Goal: Transaction & Acquisition: Obtain resource

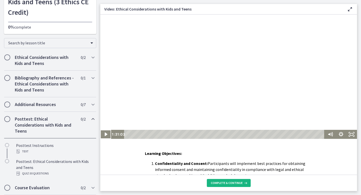
click at [220, 185] on button "Complete & continue" at bounding box center [229, 183] width 44 height 8
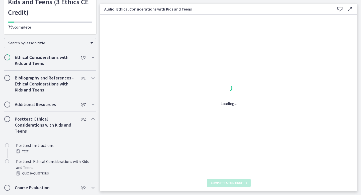
scroll to position [45, 0]
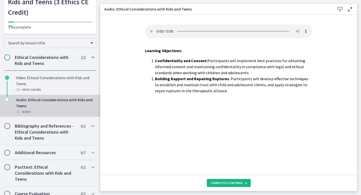
click at [228, 183] on span "Complete & continue" at bounding box center [227, 183] width 32 height 4
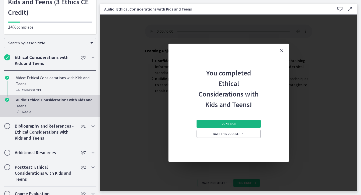
click at [242, 123] on button "Continue" at bounding box center [229, 124] width 64 height 8
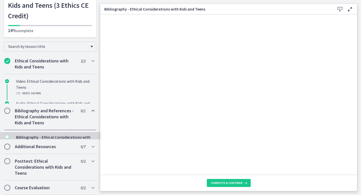
scroll to position [29, 0]
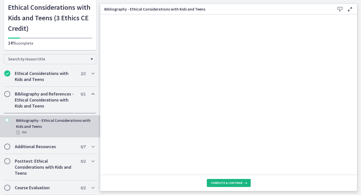
click at [219, 185] on span "Complete & continue" at bounding box center [227, 183] width 32 height 4
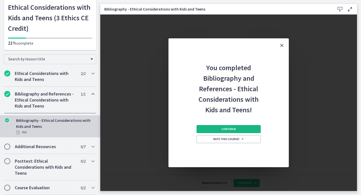
click at [234, 126] on button "Continue" at bounding box center [229, 129] width 64 height 8
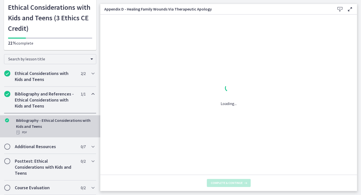
scroll to position [45, 0]
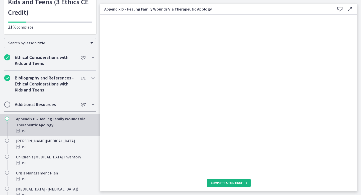
click at [229, 183] on span "Complete & continue" at bounding box center [227, 183] width 32 height 4
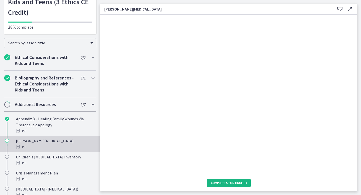
click at [228, 186] on button "Complete & continue" at bounding box center [229, 183] width 44 height 8
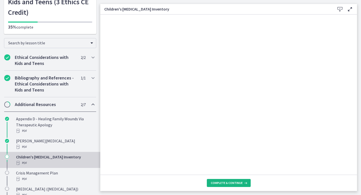
click at [224, 183] on span "Complete & continue" at bounding box center [227, 183] width 32 height 4
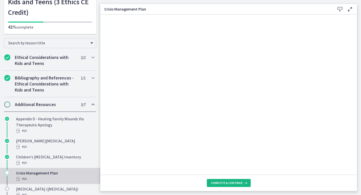
click at [243, 181] on button "Complete & continue" at bounding box center [229, 183] width 44 height 8
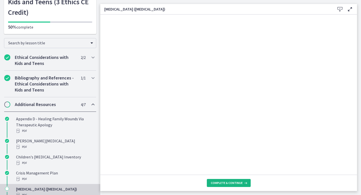
click at [243, 180] on button "Complete & continue" at bounding box center [229, 183] width 44 height 8
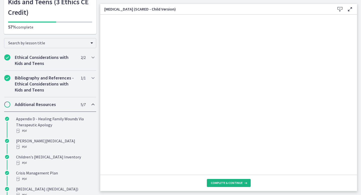
click at [244, 182] on icon at bounding box center [245, 183] width 5 height 4
click at [245, 183] on icon at bounding box center [245, 183] width 5 height 4
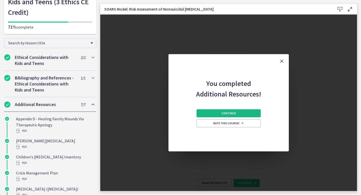
click at [245, 111] on button "Continue" at bounding box center [229, 113] width 64 height 8
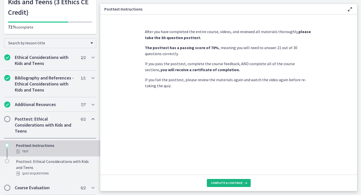
click at [226, 184] on span "Complete & continue" at bounding box center [227, 183] width 32 height 4
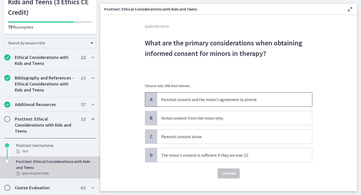
click at [246, 104] on span "Parental consent and the minor's agreement to attend." at bounding box center [234, 100] width 155 height 14
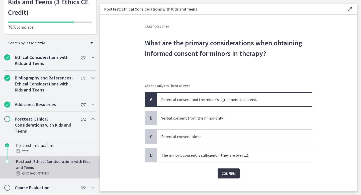
click at [231, 176] on span "Confirm" at bounding box center [229, 174] width 14 height 6
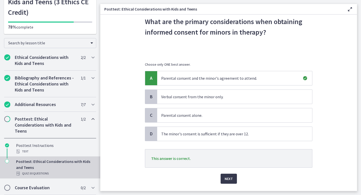
scroll to position [34, 0]
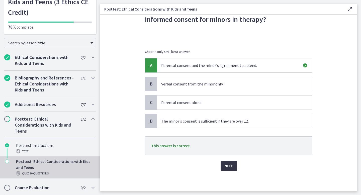
click at [231, 167] on span "Next" at bounding box center [229, 166] width 8 height 6
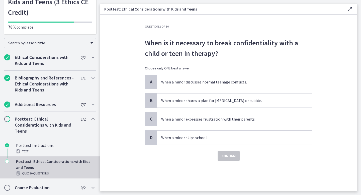
scroll to position [0, 0]
click at [250, 96] on span "When a minor shares a plan for self-harm or suicide." at bounding box center [234, 101] width 155 height 14
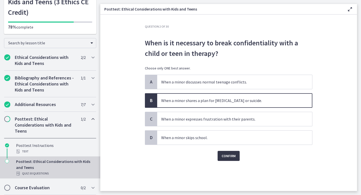
click at [228, 155] on span "Confirm" at bounding box center [229, 156] width 14 height 6
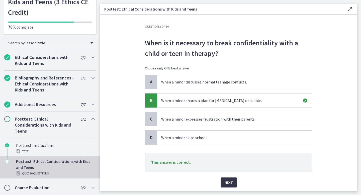
click at [226, 180] on span "Next" at bounding box center [229, 183] width 8 height 6
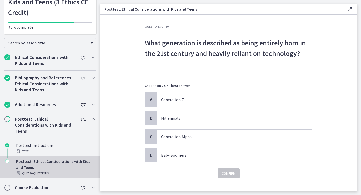
click at [237, 102] on p "Generation Z" at bounding box center [229, 100] width 137 height 6
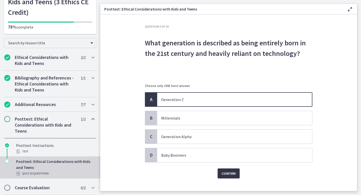
click at [226, 172] on span "Confirm" at bounding box center [229, 174] width 14 height 6
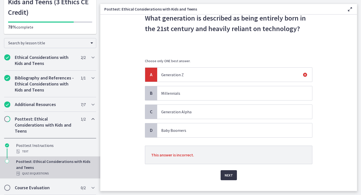
scroll to position [29, 0]
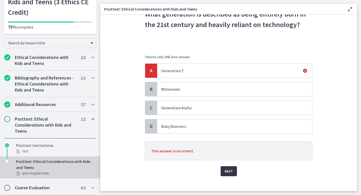
click at [228, 171] on span "Next" at bounding box center [229, 171] width 8 height 6
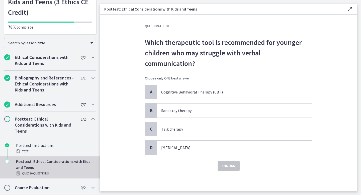
scroll to position [0, 0]
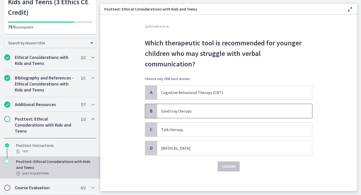
click at [238, 108] on p "Sand tray therapy" at bounding box center [229, 111] width 137 height 6
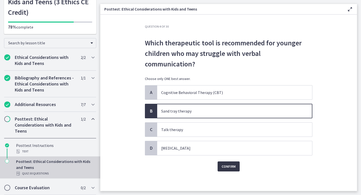
click at [225, 162] on button "Confirm" at bounding box center [229, 167] width 22 height 10
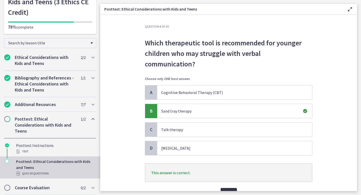
click at [225, 188] on button "Next" at bounding box center [229, 193] width 16 height 10
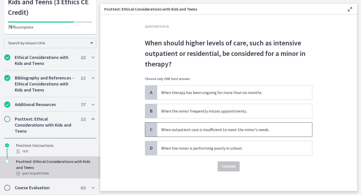
click at [244, 133] on span "When outpatient care is insufficient to meet the minor's needs." at bounding box center [234, 130] width 155 height 14
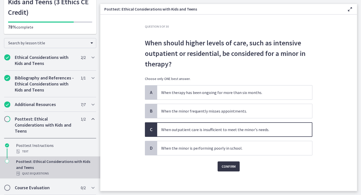
click at [228, 171] on button "Confirm" at bounding box center [229, 167] width 22 height 10
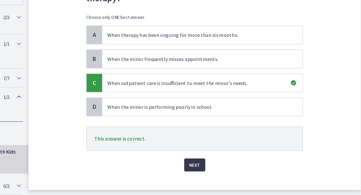
scroll to position [27, 0]
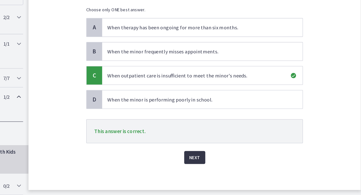
click at [232, 168] on span "Next" at bounding box center [229, 166] width 8 height 6
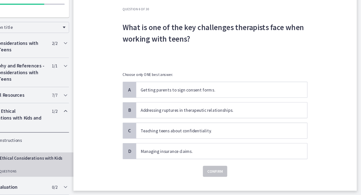
scroll to position [0, 0]
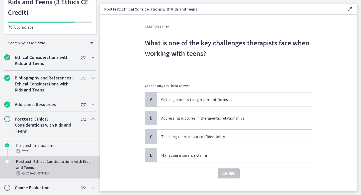
click at [260, 118] on p "Addressing ruptures in therapeutic relationships." at bounding box center [229, 118] width 137 height 6
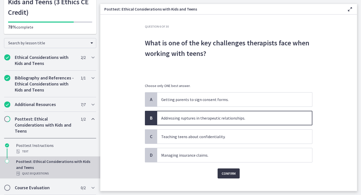
click at [226, 169] on button "Confirm" at bounding box center [229, 174] width 22 height 10
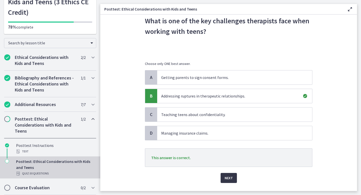
scroll to position [34, 0]
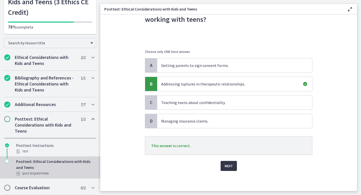
click at [228, 167] on span "Next" at bounding box center [229, 166] width 8 height 6
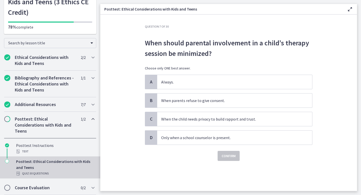
scroll to position [0, 0]
click at [230, 119] on p "When the child needs privacy to build rapport and trust." at bounding box center [229, 119] width 137 height 6
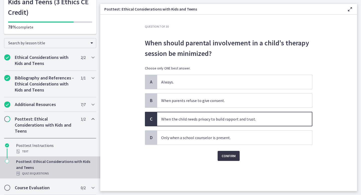
click at [225, 155] on span "Confirm" at bounding box center [229, 156] width 14 height 6
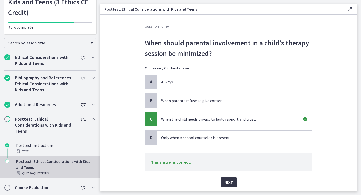
click at [223, 181] on button "Next" at bounding box center [229, 183] width 16 height 10
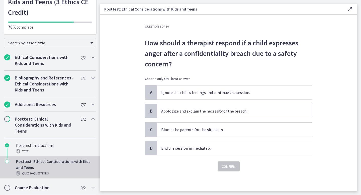
click at [228, 114] on span "Apologize and explain the necessity of the breach." at bounding box center [234, 111] width 155 height 14
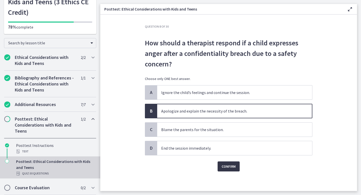
click at [228, 167] on span "Confirm" at bounding box center [229, 167] width 14 height 6
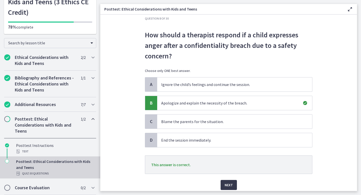
scroll to position [9, 0]
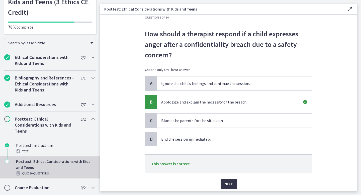
click at [228, 183] on span "Next" at bounding box center [229, 184] width 8 height 6
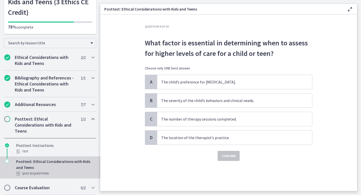
scroll to position [0, 0]
click at [254, 103] on p "The severity of the child’s behaviors and clinical needs." at bounding box center [229, 101] width 137 height 6
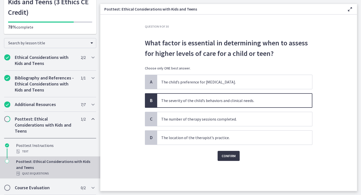
click at [221, 160] on button "Confirm" at bounding box center [229, 156] width 22 height 10
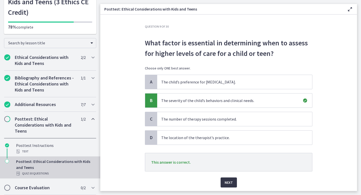
click at [225, 184] on span "Next" at bounding box center [229, 183] width 8 height 6
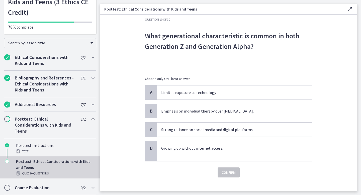
scroll to position [14, 0]
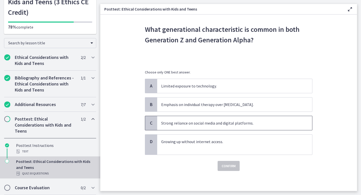
click at [245, 128] on span "Strong reliance on social media and digital platforms." at bounding box center [234, 123] width 155 height 14
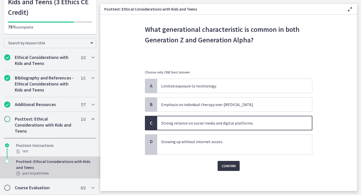
click at [233, 166] on span "Confirm" at bounding box center [229, 166] width 14 height 6
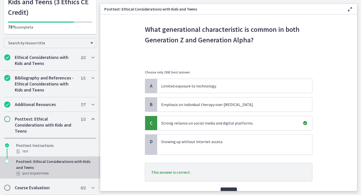
scroll to position [21, 0]
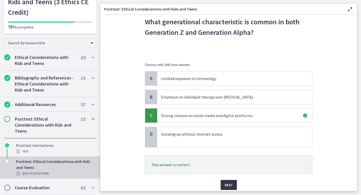
click at [227, 184] on span "Next" at bounding box center [229, 185] width 8 height 6
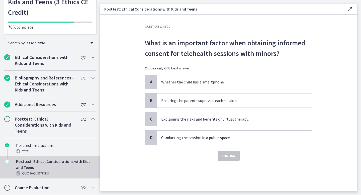
scroll to position [0, 0]
click at [257, 120] on p "Explaining the risks and benefits of virtual therapy." at bounding box center [229, 119] width 137 height 6
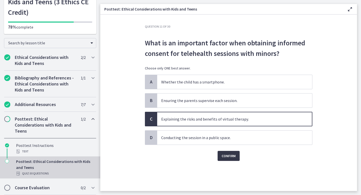
click at [228, 156] on span "Confirm" at bounding box center [229, 156] width 14 height 6
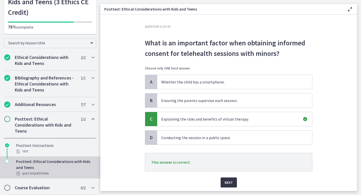
click at [231, 182] on span "Next" at bounding box center [229, 183] width 8 height 6
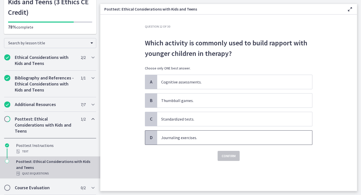
click at [236, 141] on span "Journaling exercises." at bounding box center [234, 138] width 155 height 14
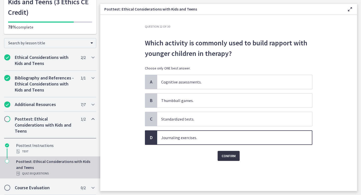
click at [231, 154] on span "Confirm" at bounding box center [229, 156] width 14 height 6
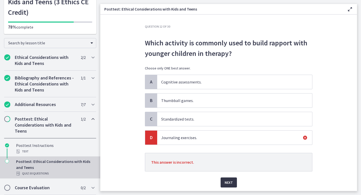
click at [227, 180] on span "Next" at bounding box center [229, 183] width 8 height 6
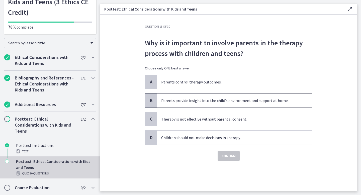
click at [251, 104] on span "Parents provide insight into the child’s environment and support at home." at bounding box center [234, 101] width 155 height 14
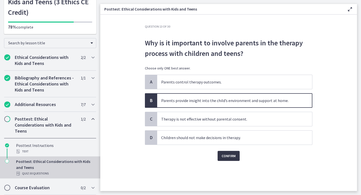
click at [229, 155] on span "Confirm" at bounding box center [229, 156] width 14 height 6
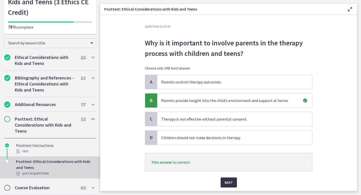
click at [227, 182] on span "Next" at bounding box center [229, 183] width 8 height 6
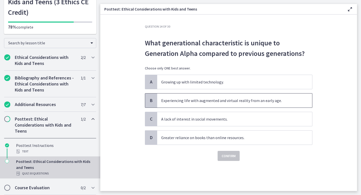
click at [249, 103] on p "Experiencing life with augmented and virtual reality from an early age." at bounding box center [229, 101] width 137 height 6
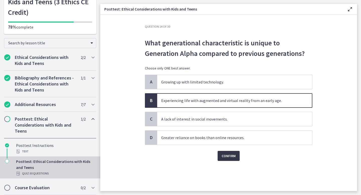
click at [226, 155] on span "Confirm" at bounding box center [229, 156] width 14 height 6
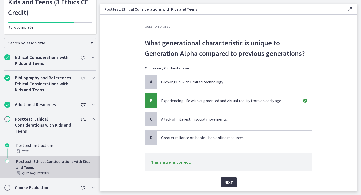
click at [225, 182] on span "Next" at bounding box center [229, 183] width 8 height 6
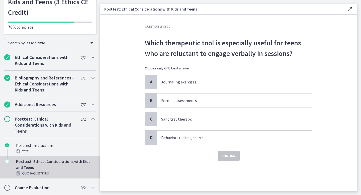
click at [253, 79] on span "Journaling exercises." at bounding box center [234, 82] width 155 height 14
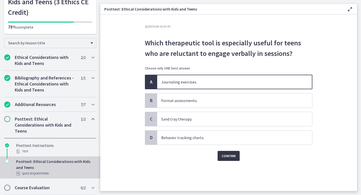
click at [232, 154] on span "Confirm" at bounding box center [229, 156] width 14 height 6
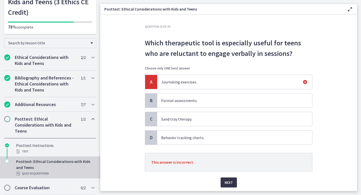
click at [229, 182] on span "Next" at bounding box center [229, 183] width 8 height 6
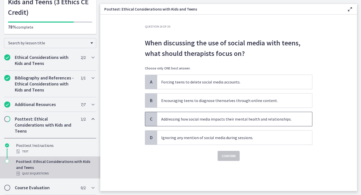
click at [249, 119] on p "Addressing how social media impacts their mental health and relationships." at bounding box center [229, 119] width 137 height 6
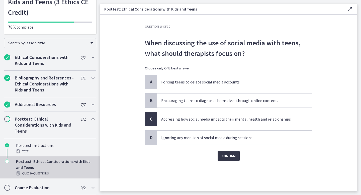
click at [226, 157] on span "Confirm" at bounding box center [229, 156] width 14 height 6
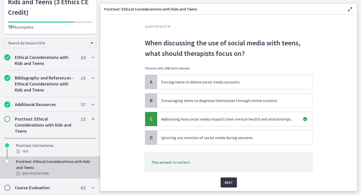
click at [226, 183] on span "Next" at bounding box center [229, 183] width 8 height 6
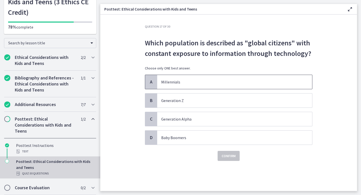
click at [244, 79] on span "Millennials" at bounding box center [234, 82] width 155 height 14
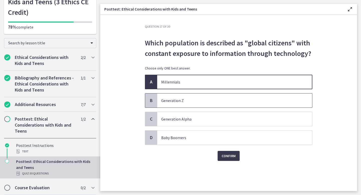
click at [235, 98] on p "Generation Z" at bounding box center [229, 101] width 137 height 6
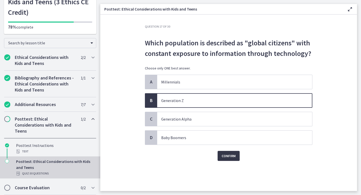
click at [224, 154] on span "Confirm" at bounding box center [229, 156] width 14 height 6
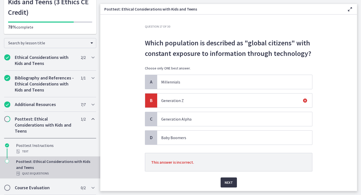
click at [225, 186] on button "Next" at bounding box center [229, 183] width 16 height 10
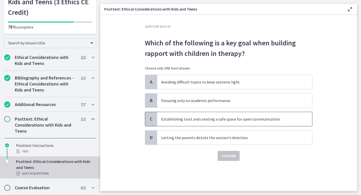
click at [225, 114] on span "Establishing trust and creating a safe space for open communication." at bounding box center [234, 119] width 155 height 14
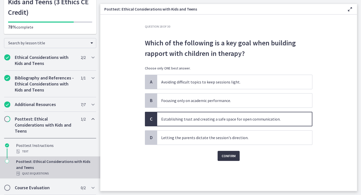
click at [230, 158] on span "Confirm" at bounding box center [229, 156] width 14 height 6
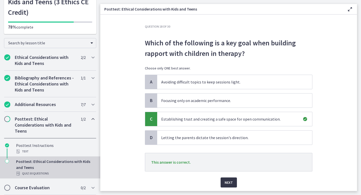
click at [230, 185] on span "Next" at bounding box center [229, 183] width 8 height 6
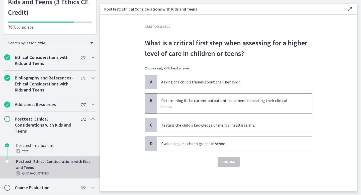
click at [247, 103] on p "Determining if the current outpatient treatment is meeting their clinical needs." at bounding box center [229, 104] width 137 height 12
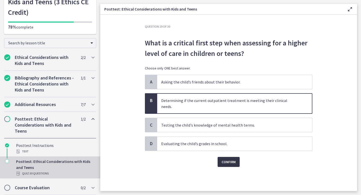
click at [232, 159] on span "Confirm" at bounding box center [229, 162] width 14 height 6
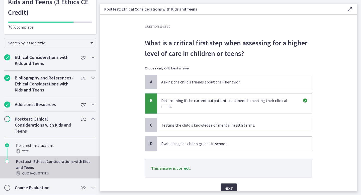
click at [228, 187] on button "Next" at bounding box center [229, 189] width 16 height 10
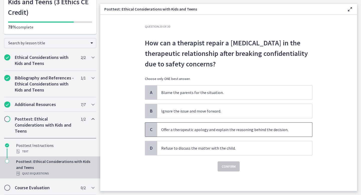
click at [267, 128] on p "Offer a therapeutic apology and explain the reasoning behind the decision." at bounding box center [229, 130] width 137 height 6
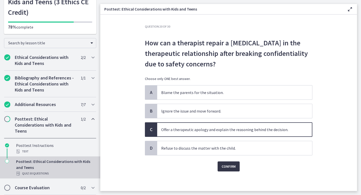
click at [230, 169] on span "Confirm" at bounding box center [229, 167] width 14 height 6
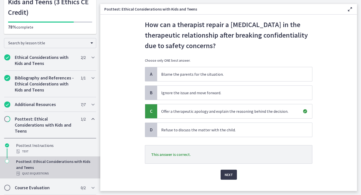
scroll to position [25, 0]
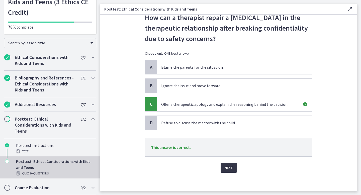
click at [229, 168] on span "Next" at bounding box center [229, 168] width 8 height 6
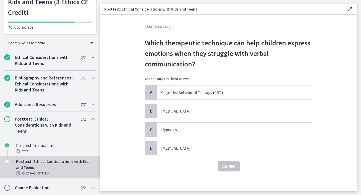
click at [247, 112] on p "Play therapy" at bounding box center [229, 111] width 137 height 6
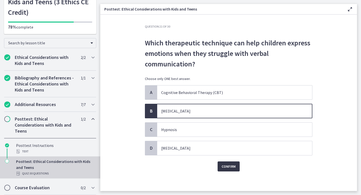
click at [230, 169] on span "Confirm" at bounding box center [229, 167] width 14 height 6
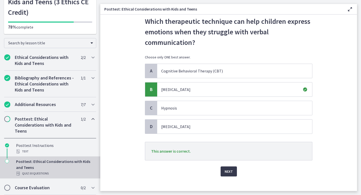
scroll to position [27, 0]
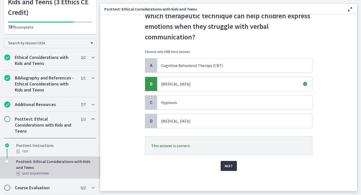
click at [232, 163] on span "Next" at bounding box center [229, 166] width 8 height 6
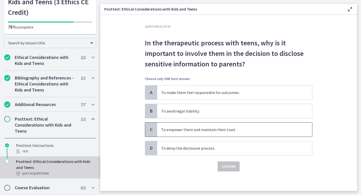
click at [252, 134] on span "To empower them and maintain their trust." at bounding box center [234, 130] width 155 height 14
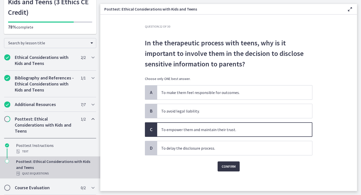
click at [234, 168] on span "Confirm" at bounding box center [229, 167] width 14 height 6
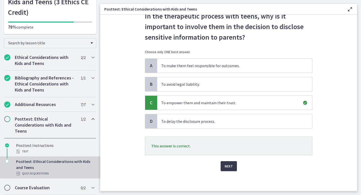
scroll to position [27, 0]
click at [229, 162] on button "Next" at bounding box center [229, 166] width 16 height 10
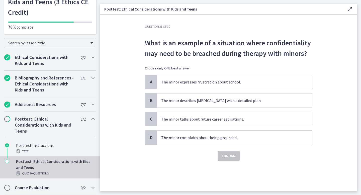
scroll to position [0, 0]
click at [276, 102] on p "The minor describes suicidal ideation with a detailed plan." at bounding box center [229, 101] width 137 height 6
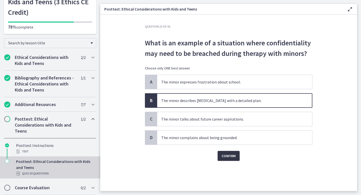
click at [236, 154] on span "Confirm" at bounding box center [229, 156] width 14 height 6
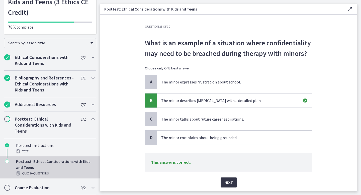
click at [230, 184] on span "Next" at bounding box center [229, 183] width 8 height 6
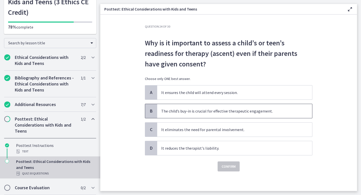
click at [267, 117] on span "The child’s buy-in is crucial for effective therapeutic engagement." at bounding box center [234, 111] width 155 height 14
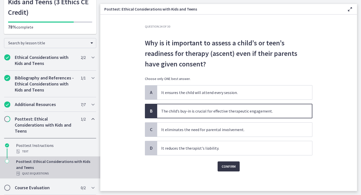
click at [231, 164] on span "Confirm" at bounding box center [229, 167] width 14 height 6
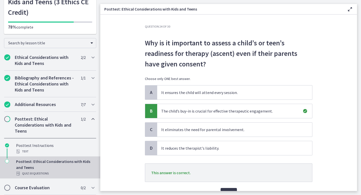
scroll to position [5, 0]
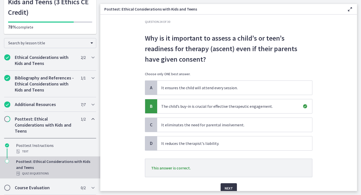
click at [229, 184] on button "Next" at bounding box center [229, 189] width 16 height 10
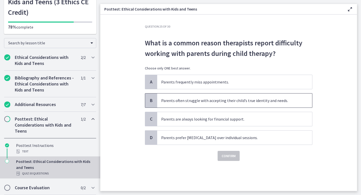
click at [261, 102] on p "Parents often struggle with accepting their child’s true identity and needs." at bounding box center [229, 101] width 137 height 6
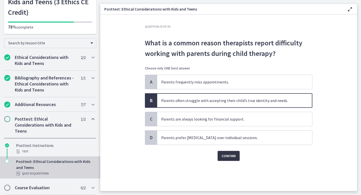
click at [233, 158] on span "Confirm" at bounding box center [229, 156] width 14 height 6
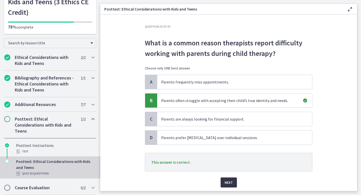
click at [226, 185] on span "Next" at bounding box center [229, 183] width 8 height 6
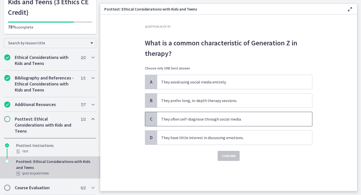
click at [239, 126] on span "They often self-diagnose through social media." at bounding box center [234, 119] width 155 height 14
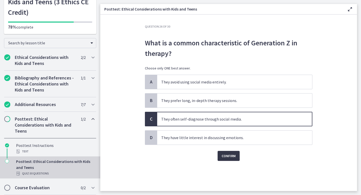
click at [231, 157] on span "Confirm" at bounding box center [229, 156] width 14 height 6
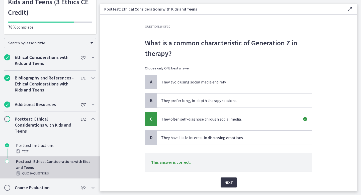
click at [228, 183] on span "Next" at bounding box center [229, 183] width 8 height 6
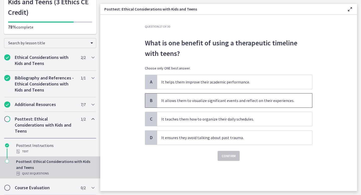
click at [259, 97] on span "It allows them to visualize significant events and reflect on their experiences." at bounding box center [234, 101] width 155 height 14
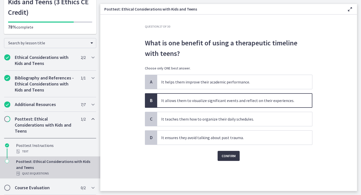
click at [235, 159] on span "Confirm" at bounding box center [229, 156] width 14 height 6
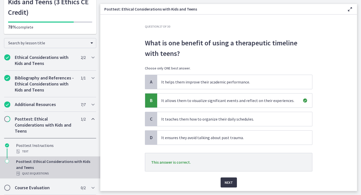
click at [232, 180] on span "Next" at bounding box center [229, 183] width 8 height 6
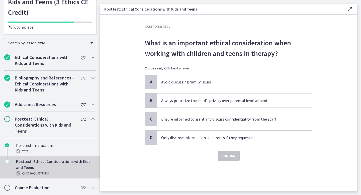
click at [255, 123] on span "Ensure informed consent and discuss confidentiality from the start." at bounding box center [234, 119] width 155 height 14
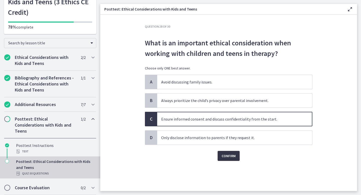
click at [236, 156] on span "Confirm" at bounding box center [229, 156] width 14 height 6
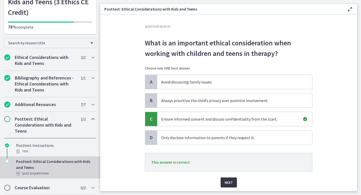
click at [230, 183] on span "Next" at bounding box center [229, 183] width 8 height 6
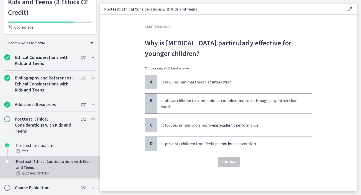
click at [255, 106] on p "It allows children to communicate complex emotions through play rather than wor…" at bounding box center [229, 104] width 137 height 12
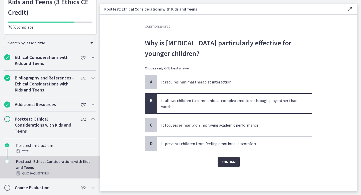
click at [231, 161] on span "Confirm" at bounding box center [229, 162] width 14 height 6
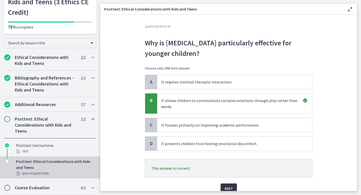
click at [226, 186] on span "Next" at bounding box center [229, 189] width 8 height 6
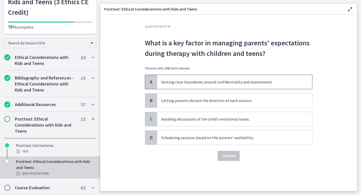
click at [268, 83] on p "Setting clear boundaries around confidentiality and involvement." at bounding box center [229, 82] width 137 height 6
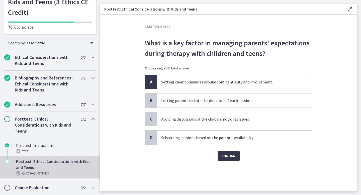
click at [234, 156] on span "Confirm" at bounding box center [229, 156] width 14 height 6
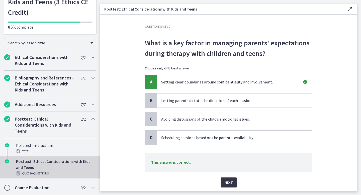
click at [228, 187] on button "Next" at bounding box center [229, 183] width 16 height 10
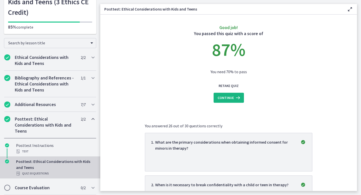
click at [236, 93] on button "Continue" at bounding box center [229, 98] width 30 height 10
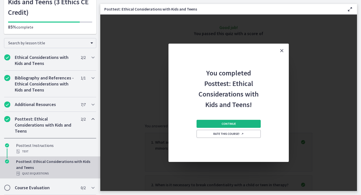
click at [233, 123] on span "Continue" at bounding box center [229, 124] width 14 height 4
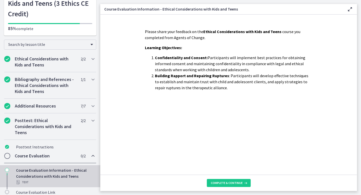
scroll to position [45, 0]
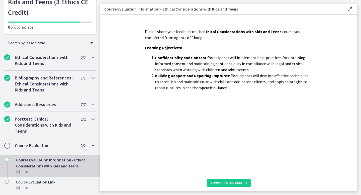
click at [225, 188] on footer "Complete & continue" at bounding box center [228, 183] width 257 height 16
click at [225, 187] on footer "Complete & continue" at bounding box center [228, 183] width 257 height 16
click at [227, 183] on span "Complete & continue" at bounding box center [227, 183] width 32 height 4
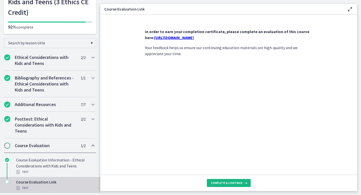
click at [219, 184] on span "Complete & continue" at bounding box center [227, 183] width 32 height 4
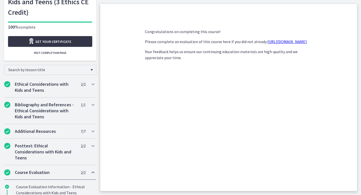
click at [74, 39] on link "Get your certificate" at bounding box center [50, 41] width 84 height 11
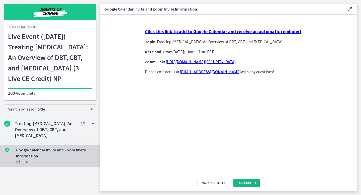
click at [242, 186] on button "Continue" at bounding box center [247, 183] width 26 height 8
click at [246, 184] on span "Continue" at bounding box center [245, 183] width 14 height 4
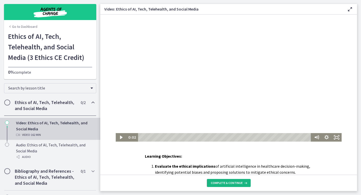
click at [213, 185] on span "Complete & continue" at bounding box center [227, 183] width 32 height 4
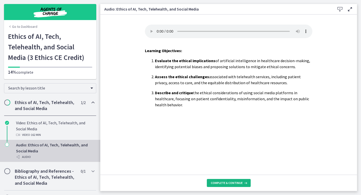
click at [213, 185] on span "Complete & continue" at bounding box center [227, 183] width 32 height 4
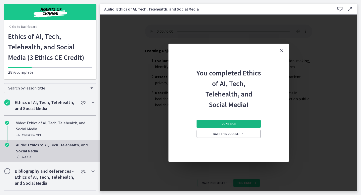
click at [231, 123] on span "Continue" at bounding box center [229, 124] width 14 height 4
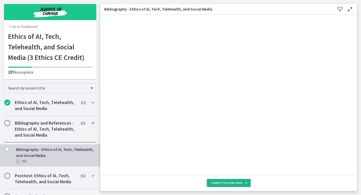
click at [234, 186] on button "Complete & continue" at bounding box center [229, 183] width 44 height 8
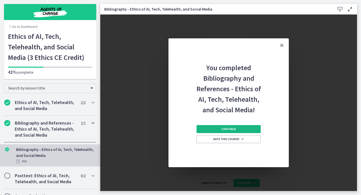
click at [240, 128] on button "Continue" at bounding box center [229, 129] width 64 height 8
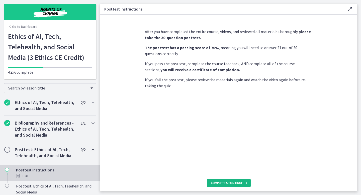
click at [233, 184] on span "Complete & continue" at bounding box center [227, 183] width 32 height 4
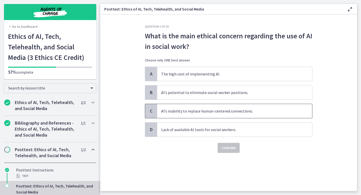
click at [262, 113] on span "AI’s inability to replace human-centered connections." at bounding box center [234, 111] width 155 height 14
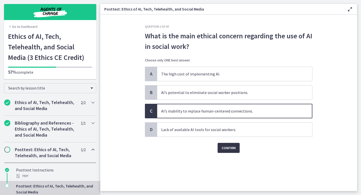
click at [230, 146] on span "Confirm" at bounding box center [229, 148] width 14 height 6
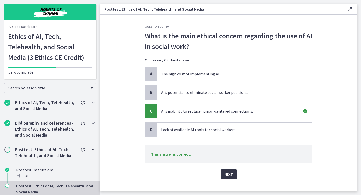
click at [224, 177] on button "Next" at bounding box center [229, 175] width 16 height 10
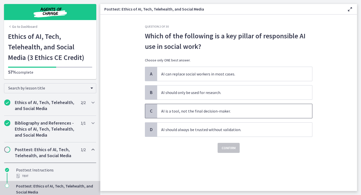
click at [253, 114] on span "AI is a tool, not the final decision-maker." at bounding box center [234, 111] width 155 height 14
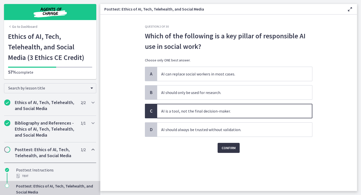
click at [234, 149] on span "Confirm" at bounding box center [229, 148] width 14 height 6
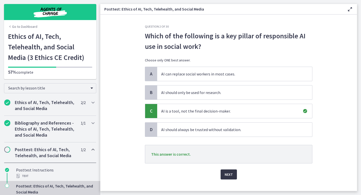
click at [228, 172] on span "Next" at bounding box center [229, 175] width 8 height 6
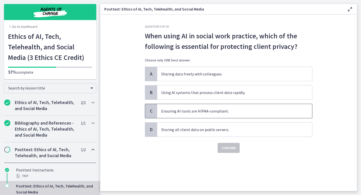
click at [253, 109] on span "Ensuring AI tools are HIPAA-compliant." at bounding box center [234, 111] width 155 height 14
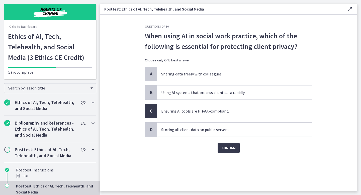
click at [227, 154] on div "Question 3 of 30 When using AI in social work practice, which of the following …" at bounding box center [229, 108] width 176 height 167
click at [228, 149] on span "Confirm" at bounding box center [229, 148] width 14 height 6
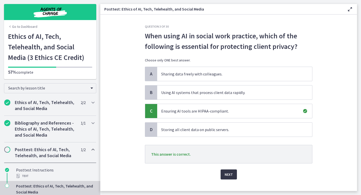
click at [224, 176] on button "Next" at bounding box center [229, 175] width 16 height 10
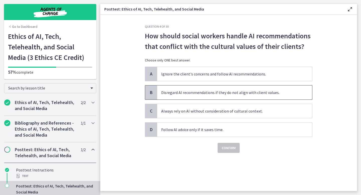
click at [261, 90] on span "Disregard AI recommendations if they do not align with client values." at bounding box center [234, 93] width 155 height 14
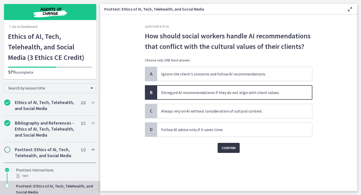
click at [230, 148] on span "Confirm" at bounding box center [229, 148] width 14 height 6
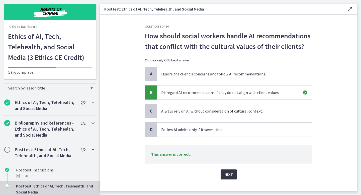
click at [233, 176] on span "Next" at bounding box center [229, 175] width 8 height 6
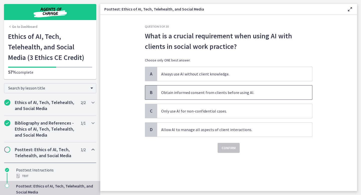
click at [276, 95] on span "Obtain informed consent from clients before using AI." at bounding box center [234, 93] width 155 height 14
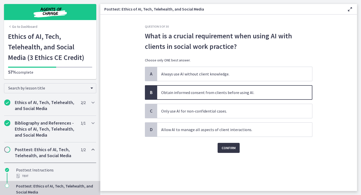
click at [233, 148] on span "Confirm" at bounding box center [229, 148] width 14 height 6
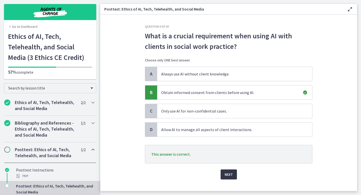
click at [233, 174] on button "Next" at bounding box center [229, 175] width 16 height 10
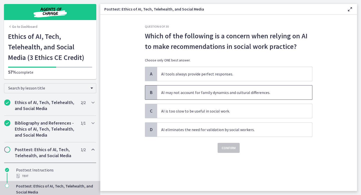
click at [285, 90] on span "AI may not account for family dynamics and cultural differences." at bounding box center [234, 93] width 155 height 14
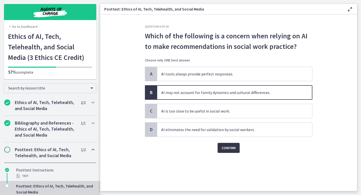
click at [221, 152] on button "Confirm" at bounding box center [229, 148] width 22 height 10
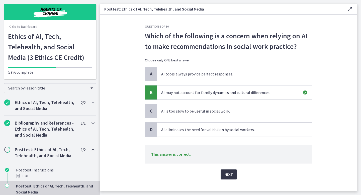
click at [228, 171] on button "Next" at bounding box center [229, 175] width 16 height 10
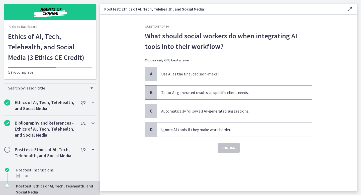
click at [281, 95] on span "Tailor AI-generated results to specific client needs." at bounding box center [234, 93] width 155 height 14
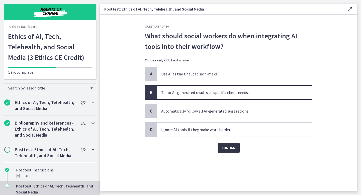
click at [230, 148] on span "Confirm" at bounding box center [229, 148] width 14 height 6
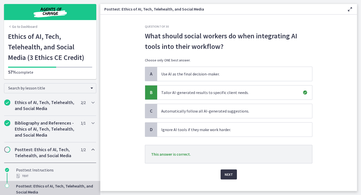
click at [225, 174] on span "Next" at bounding box center [229, 175] width 8 height 6
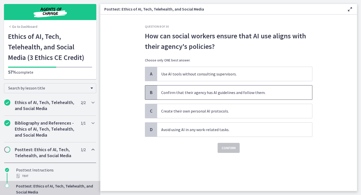
click at [274, 93] on span "Confirm that their agency has AI guidelines and follow them." at bounding box center [234, 93] width 155 height 14
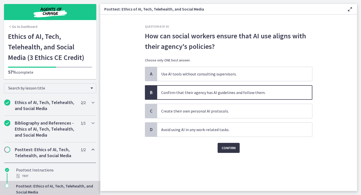
click at [232, 151] on span "Confirm" at bounding box center [229, 148] width 14 height 6
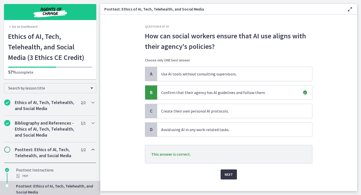
click at [227, 172] on span "Next" at bounding box center [229, 175] width 8 height 6
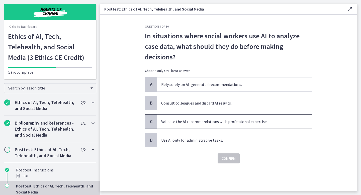
click at [267, 125] on span "Validate the AI recommendations with professional expertise." at bounding box center [234, 122] width 155 height 14
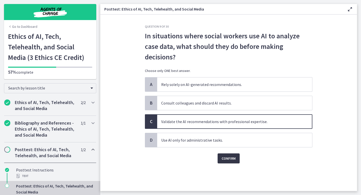
click at [235, 156] on span "Confirm" at bounding box center [229, 159] width 14 height 6
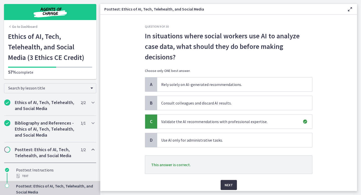
click at [230, 184] on span "Next" at bounding box center [229, 185] width 8 height 6
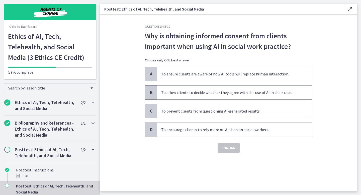
click at [280, 93] on span "To allow clients to decide whether they agree with the use of AI in their case." at bounding box center [234, 93] width 155 height 14
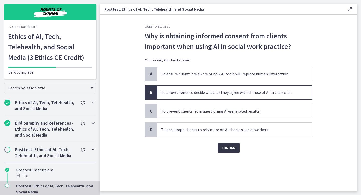
click at [230, 150] on span "Confirm" at bounding box center [229, 148] width 14 height 6
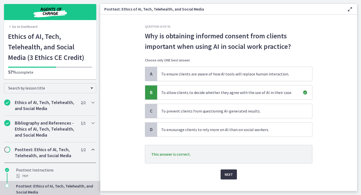
click at [230, 173] on span "Next" at bounding box center [229, 175] width 8 height 6
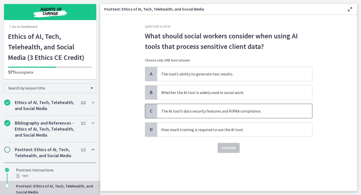
click at [289, 104] on span "The AI tool’s data security features and HIPAA compliance." at bounding box center [234, 111] width 155 height 14
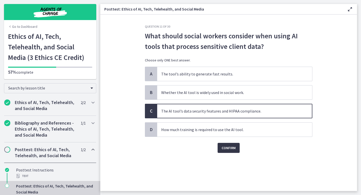
click at [234, 148] on span "Confirm" at bounding box center [229, 148] width 14 height 6
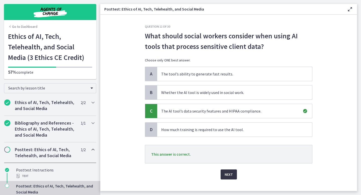
click at [232, 178] on button "Next" at bounding box center [229, 175] width 16 height 10
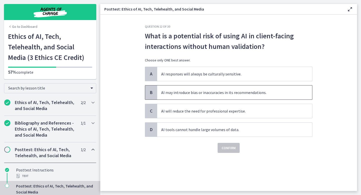
click at [270, 91] on span "AI may introduce bias or inaccuracies in its recommendations." at bounding box center [234, 93] width 155 height 14
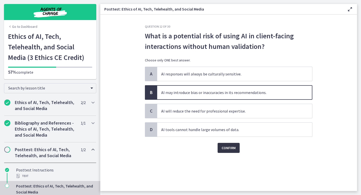
click at [235, 146] on span "Confirm" at bounding box center [229, 148] width 14 height 6
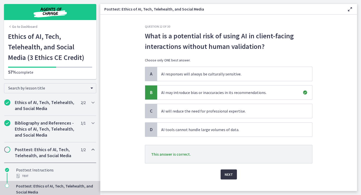
click at [230, 173] on span "Next" at bounding box center [229, 175] width 8 height 6
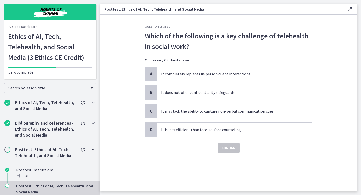
click at [268, 94] on span "It does not offer confidentiality safeguards." at bounding box center [234, 93] width 155 height 14
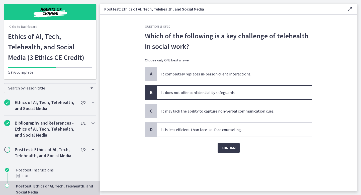
click at [250, 113] on span "It may lack the ability to capture non-verbal communication cues." at bounding box center [234, 111] width 155 height 14
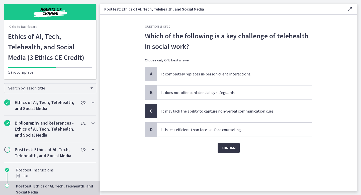
click at [230, 151] on span "Confirm" at bounding box center [229, 148] width 14 height 6
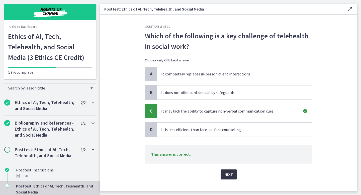
click at [232, 171] on button "Next" at bounding box center [229, 175] width 16 height 10
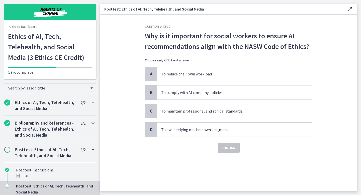
click at [277, 109] on span "To maintain professional and ethical standards." at bounding box center [234, 111] width 155 height 14
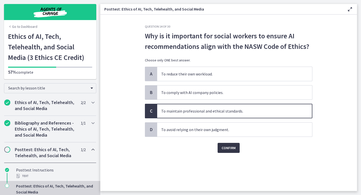
click at [232, 146] on span "Confirm" at bounding box center [229, 148] width 14 height 6
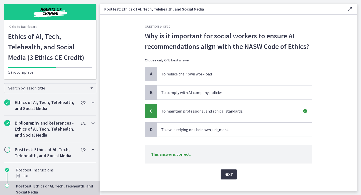
click at [231, 175] on span "Next" at bounding box center [229, 175] width 8 height 6
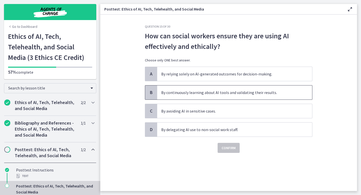
click at [270, 94] on span "By continuously learning about AI tools and validating their results." at bounding box center [234, 93] width 155 height 14
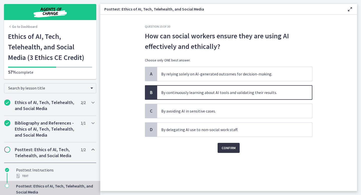
click at [231, 148] on span "Confirm" at bounding box center [229, 148] width 14 height 6
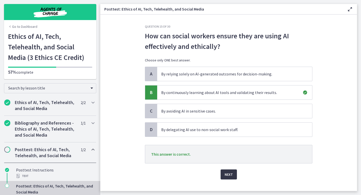
click at [228, 172] on span "Next" at bounding box center [229, 175] width 8 height 6
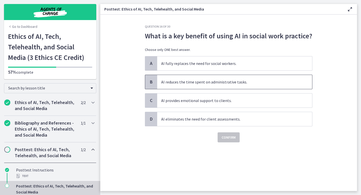
click at [279, 84] on span "AI reduces the time spent on administrative tasks." at bounding box center [234, 82] width 155 height 14
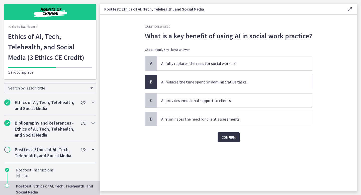
click at [236, 138] on span "Confirm" at bounding box center [229, 138] width 14 height 6
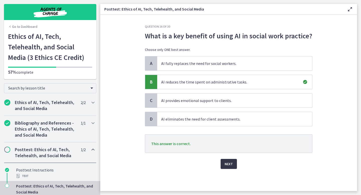
click at [228, 160] on button "Next" at bounding box center [229, 164] width 16 height 10
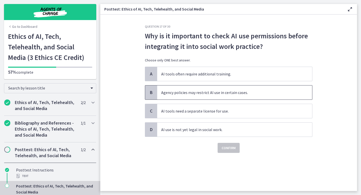
click at [271, 96] on span "Agency policies may restrict AI use in certain cases." at bounding box center [234, 93] width 155 height 14
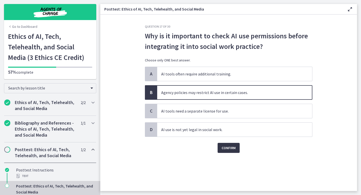
click at [233, 147] on span "Confirm" at bounding box center [229, 148] width 14 height 6
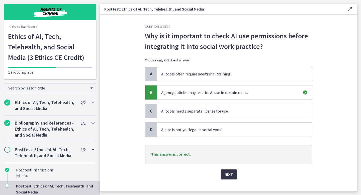
click at [229, 178] on button "Next" at bounding box center [229, 175] width 16 height 10
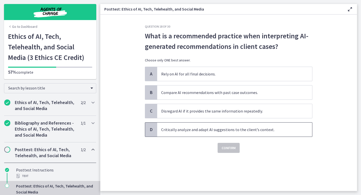
click at [271, 130] on span "Critically analyze and adapt AI suggestions to the client’s context." at bounding box center [234, 130] width 155 height 14
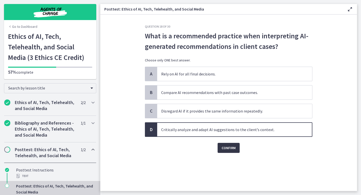
click at [232, 148] on span "Confirm" at bounding box center [229, 148] width 14 height 6
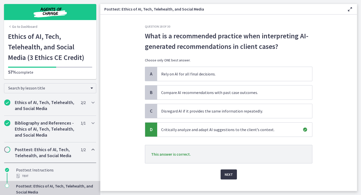
click at [226, 177] on span "Next" at bounding box center [229, 175] width 8 height 6
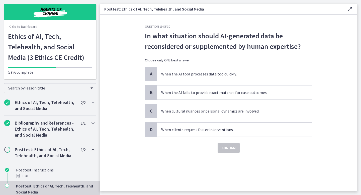
click at [205, 113] on span "When cultural nuances or personal dynamics are involved." at bounding box center [234, 111] width 155 height 14
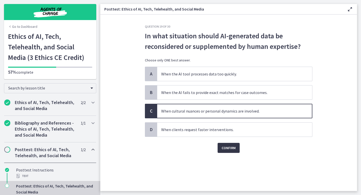
click at [231, 152] on button "Confirm" at bounding box center [229, 148] width 22 height 10
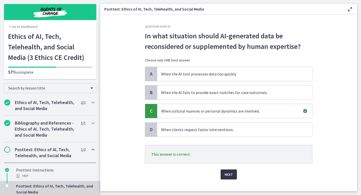
click at [225, 173] on span "Next" at bounding box center [229, 175] width 8 height 6
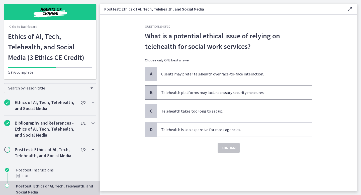
click at [280, 94] on span "Telehealth platforms may lack necessary security measures." at bounding box center [234, 93] width 155 height 14
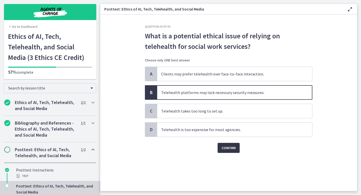
click at [232, 146] on span "Confirm" at bounding box center [229, 148] width 14 height 6
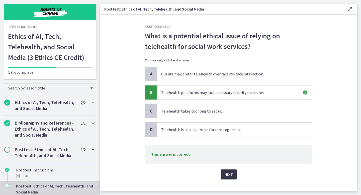
click at [224, 176] on button "Next" at bounding box center [229, 175] width 16 height 10
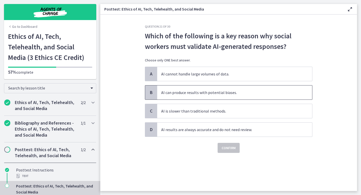
click at [258, 95] on span "AI can produce results with potential biases." at bounding box center [234, 93] width 155 height 14
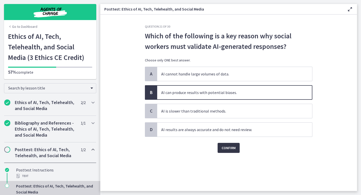
click at [235, 145] on button "Confirm" at bounding box center [229, 148] width 22 height 10
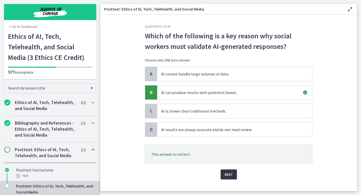
click at [226, 174] on span "Next" at bounding box center [229, 175] width 8 height 6
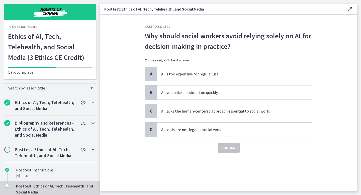
click at [279, 108] on span "AI lacks the human-centered approach essential to social work." at bounding box center [234, 111] width 155 height 14
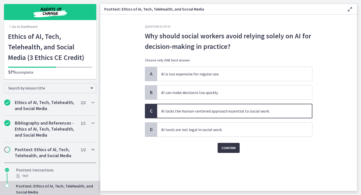
click at [232, 149] on span "Confirm" at bounding box center [229, 148] width 14 height 6
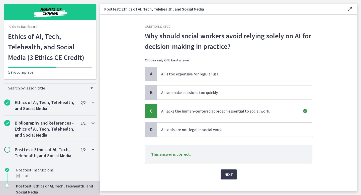
click at [228, 169] on div "Next" at bounding box center [229, 172] width 168 height 16
click at [228, 178] on button "Next" at bounding box center [229, 175] width 16 height 10
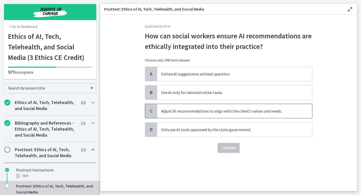
click at [262, 111] on span "Adjust AI recommendations to align with the client’s values and needs." at bounding box center [234, 111] width 155 height 14
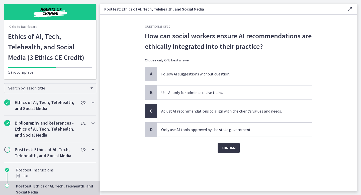
click at [231, 149] on span "Confirm" at bounding box center [229, 148] width 14 height 6
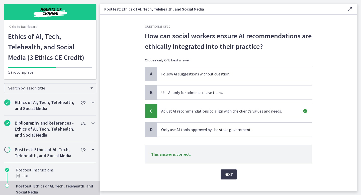
click at [224, 180] on div "Question 23 of 30 How can social workers ensure AI recommendations are ethicall…" at bounding box center [229, 108] width 176 height 167
click at [225, 175] on span "Next" at bounding box center [229, 175] width 8 height 6
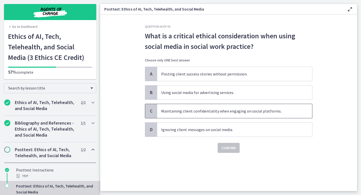
click at [285, 108] on span "Maintaining client confidentiality when engaging on social platforms." at bounding box center [234, 111] width 155 height 14
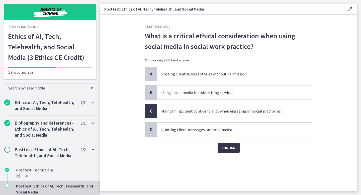
click at [230, 151] on button "Confirm" at bounding box center [229, 148] width 22 height 10
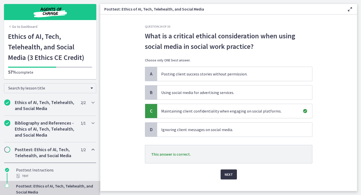
click at [227, 178] on button "Next" at bounding box center [229, 175] width 16 height 10
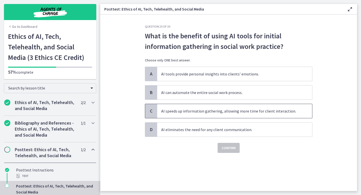
click at [275, 117] on span "AI speeds up information gathering, allowing more time for client interaction." at bounding box center [234, 111] width 155 height 14
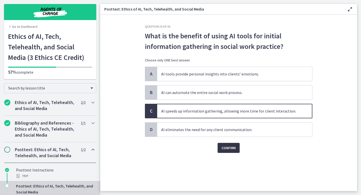
click at [233, 147] on span "Confirm" at bounding box center [229, 148] width 14 height 6
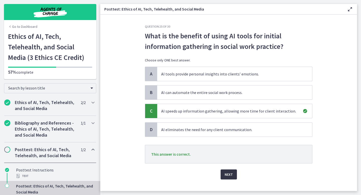
click at [231, 172] on span "Next" at bounding box center [229, 175] width 8 height 6
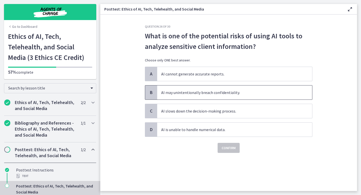
click at [278, 95] on span "AI may unintentionally breach confidentiality." at bounding box center [234, 93] width 155 height 14
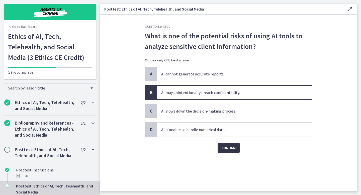
click at [234, 149] on span "Confirm" at bounding box center [229, 148] width 14 height 6
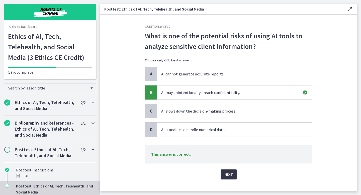
click at [234, 175] on button "Next" at bounding box center [229, 175] width 16 height 10
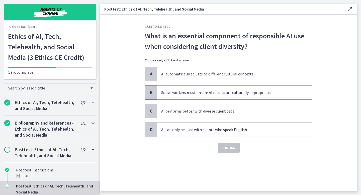
click at [295, 89] on span "Social workers must ensure AI results are culturally appropriate." at bounding box center [234, 93] width 155 height 14
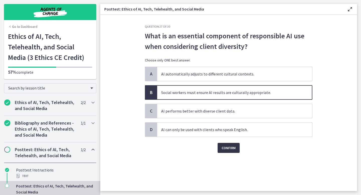
click at [230, 147] on span "Confirm" at bounding box center [229, 148] width 14 height 6
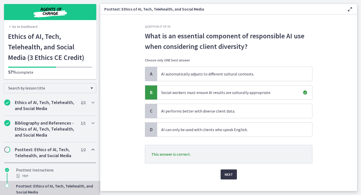
click at [227, 174] on span "Next" at bounding box center [229, 175] width 8 height 6
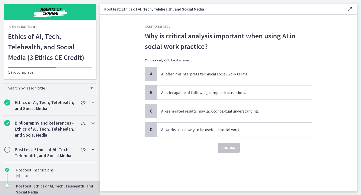
click at [272, 107] on span "AI-generated results may lack contextual understanding." at bounding box center [234, 111] width 155 height 14
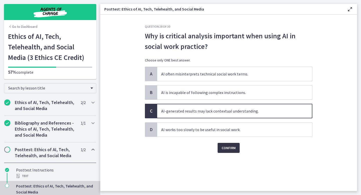
click at [229, 148] on span "Confirm" at bounding box center [229, 148] width 14 height 6
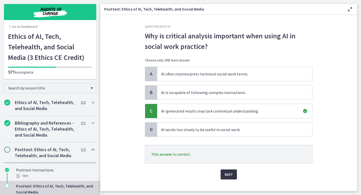
click at [225, 172] on span "Next" at bounding box center [229, 175] width 8 height 6
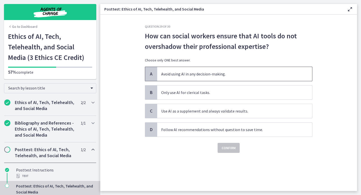
click at [296, 75] on span "Avoid using AI in any decision-making." at bounding box center [234, 74] width 155 height 14
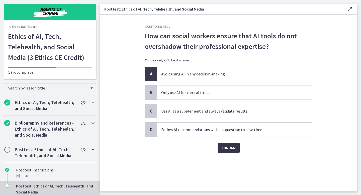
click at [234, 146] on span "Confirm" at bounding box center [229, 148] width 14 height 6
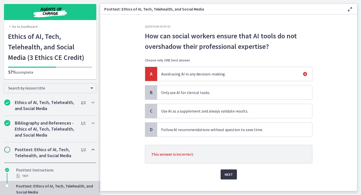
click at [231, 175] on span "Next" at bounding box center [229, 175] width 8 height 6
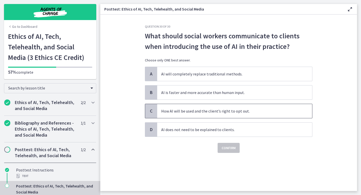
click at [279, 113] on span "How AI will be used and the client’s right to opt out." at bounding box center [234, 111] width 155 height 14
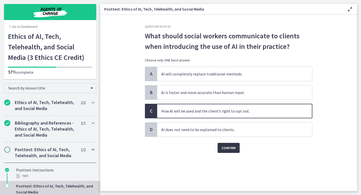
click at [233, 149] on span "Confirm" at bounding box center [229, 148] width 14 height 6
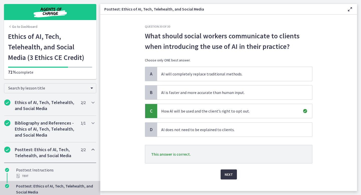
click at [231, 176] on span "Next" at bounding box center [229, 175] width 8 height 6
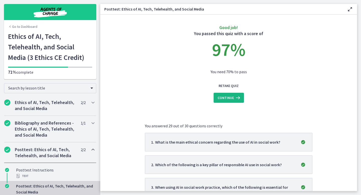
click at [234, 99] on icon at bounding box center [237, 98] width 7 height 6
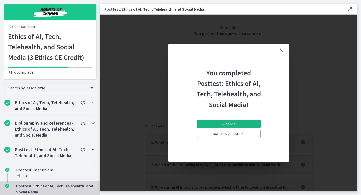
click at [233, 126] on span "Continue" at bounding box center [229, 124] width 14 height 4
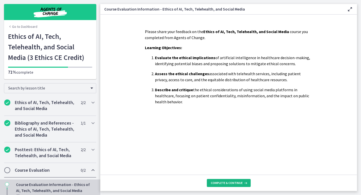
click at [230, 185] on span "Complete & continue" at bounding box center [227, 183] width 32 height 4
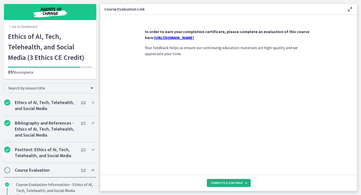
click at [215, 186] on button "Complete & continue" at bounding box center [229, 183] width 44 height 8
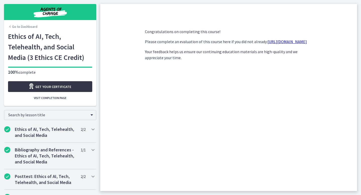
click at [76, 84] on link "Get your certificate" at bounding box center [50, 86] width 84 height 11
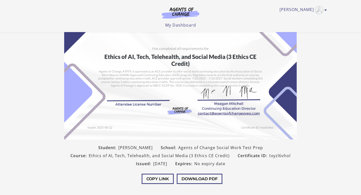
scroll to position [77, 0]
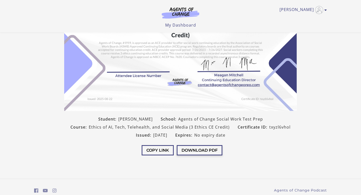
click at [203, 151] on button "Download PDF" at bounding box center [200, 150] width 46 height 10
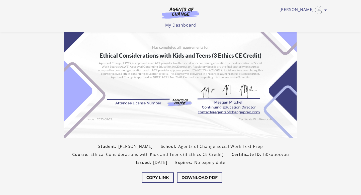
scroll to position [97, 0]
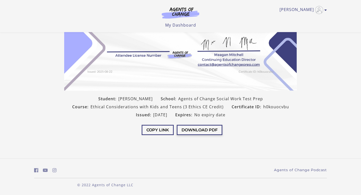
click at [208, 129] on button "Download PDF" at bounding box center [200, 130] width 46 height 10
